Goal: Task Accomplishment & Management: Complete application form

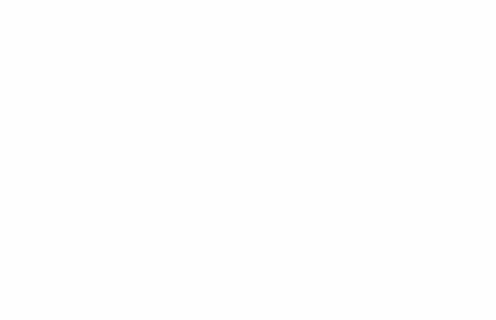
select select "influencer"
select select "GB"
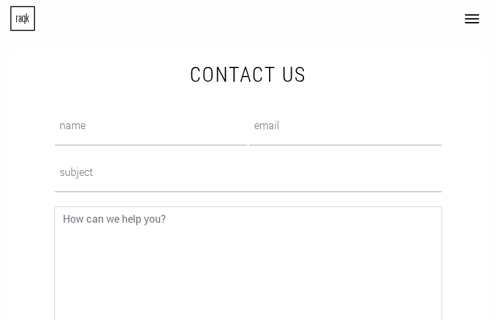
type input "kosPdJmoFkXaYS"
type input "[EMAIL_ADDRESS][DOMAIN_NAME]"
type input "MPjGmYczXFYt"
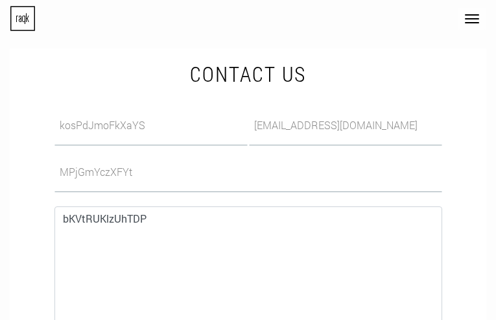
type input "zKSzPPXLPlNatE"
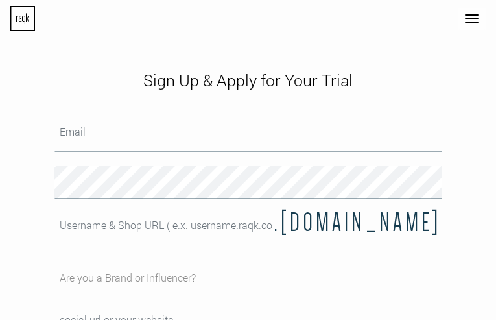
type input "jolikotogov317@gmail.com"
type input "UETCdmsgrikICvp"
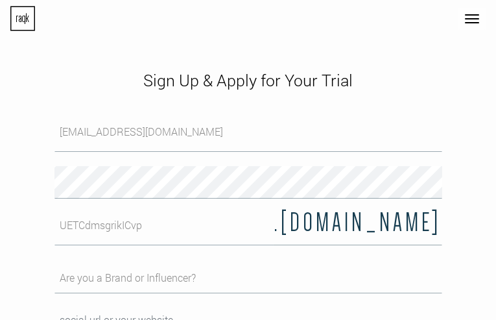
type input "vNlQsOcFY"
type input "mFjpZPjNkSp"
select select "influencer"
select select "DE"
